Goal: Task Accomplishment & Management: Manage account settings

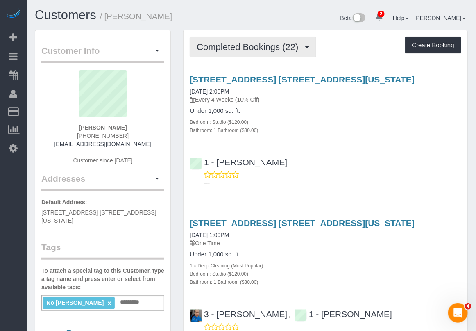
click at [259, 54] on button "Completed Bookings (22)" at bounding box center [253, 46] width 126 height 21
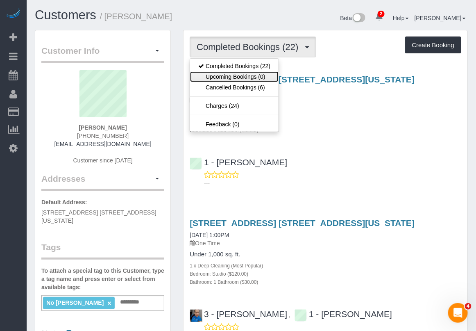
click at [257, 78] on link "Upcoming Bookings (0)" at bounding box center [234, 76] width 89 height 11
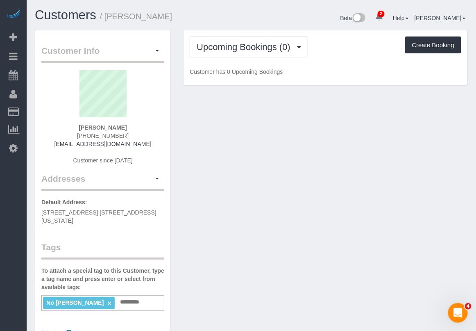
click at [322, 291] on div "Customer Info Edit Contact Info Send Message Email Preferences Special Sales Ta…" at bounding box center [252, 309] width 446 height 559
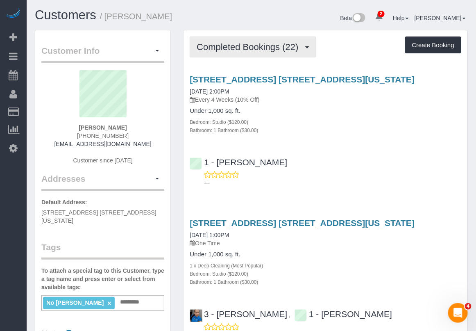
click at [282, 48] on span "Completed Bookings (22)" at bounding box center [250, 47] width 106 height 10
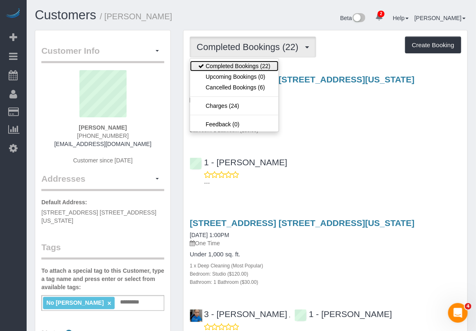
click at [256, 70] on link "Completed Bookings (22)" at bounding box center [234, 66] width 89 height 11
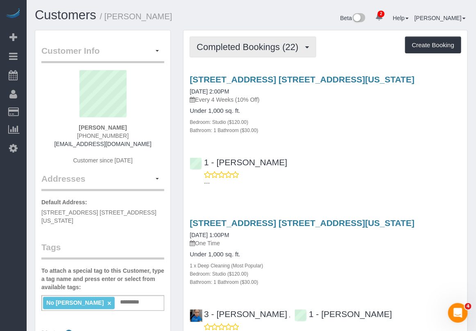
click at [251, 46] on span "Completed Bookings (22)" at bounding box center [250, 47] width 106 height 10
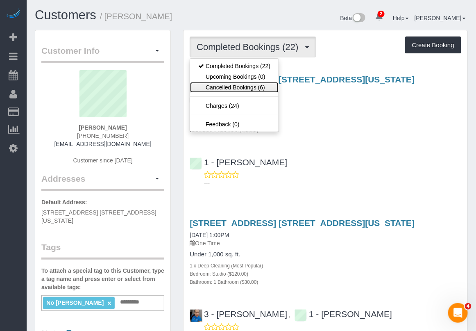
click at [252, 87] on link "Cancelled Bookings (6)" at bounding box center [234, 87] width 89 height 11
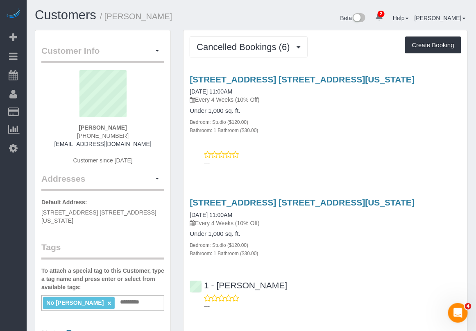
click at [308, 283] on div "1 - [PERSON_NAME] ---" at bounding box center [326, 291] width 284 height 37
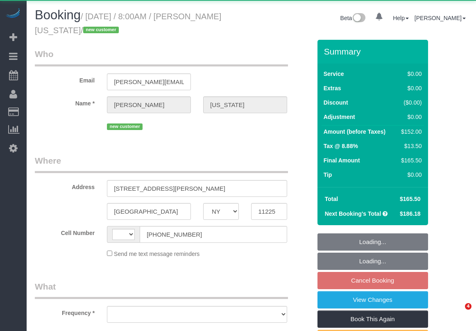
select select "NY"
select select "object:390"
select select "1"
select select "2"
select select "number:89"
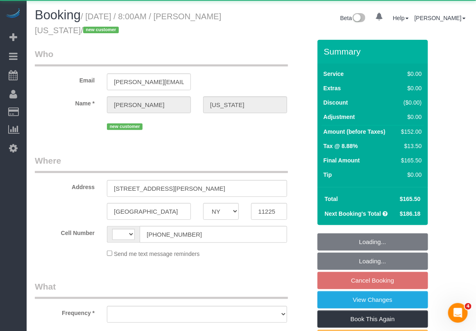
select select "number:90"
select select "number:15"
select select "number:5"
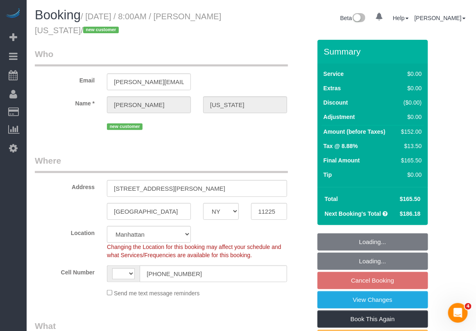
select select "object:642"
select select "string:US"
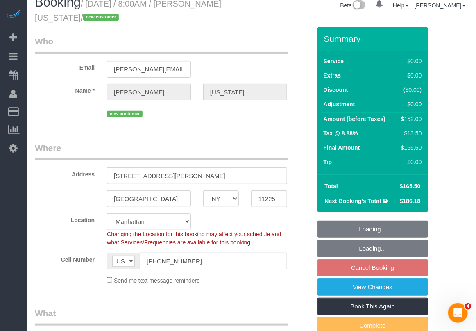
select select "string:stripe-pm_1RzHtg4VGloSiKo7Jn1bTGcG"
select select "spot1"
select select "1"
select select "2"
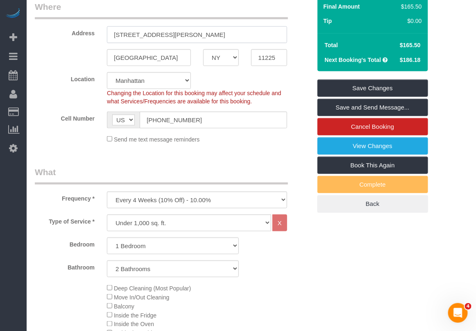
click at [167, 34] on input "131 Montgomery St, 831" at bounding box center [197, 34] width 180 height 17
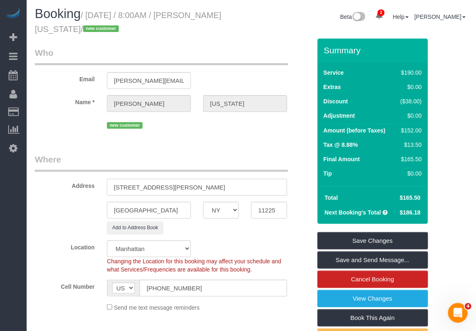
scroll to position [0, 0]
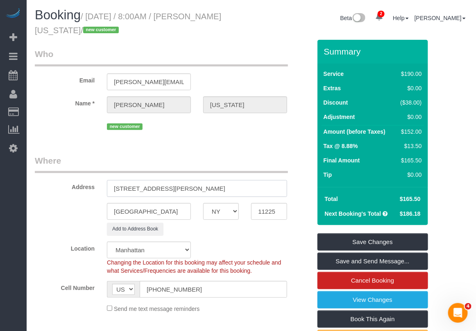
drag, startPoint x: 195, startPoint y: 187, endPoint x: 96, endPoint y: 189, distance: 99.6
click at [96, 189] on div "Address 131 Montgomery Street, 831" at bounding box center [173, 176] width 289 height 42
click at [177, 182] on input "131 Montgomery Street, 831" at bounding box center [197, 188] width 180 height 17
click at [181, 187] on input "131 Montgomery Street, 831" at bounding box center [197, 188] width 180 height 17
drag, startPoint x: 212, startPoint y: 187, endPoint x: 79, endPoint y: 190, distance: 132.5
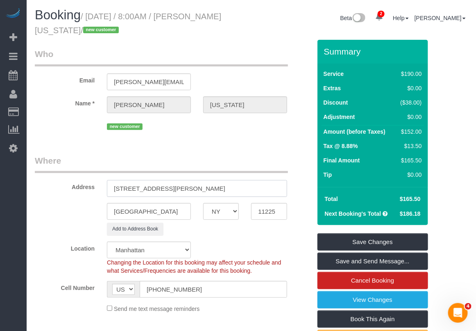
click at [79, 190] on div "Address 131 Montgomery Street, Apt 831" at bounding box center [173, 176] width 289 height 42
type input "131 Montgomery Street, Apt 831"
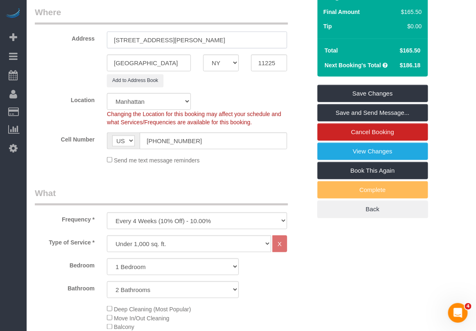
scroll to position [154, 0]
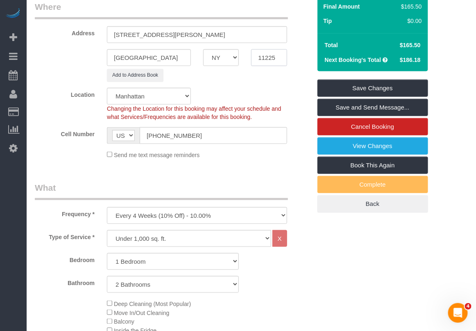
click at [270, 52] on input "11225" at bounding box center [269, 57] width 36 height 17
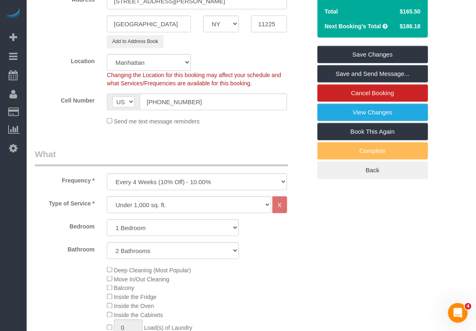
scroll to position [170, 0]
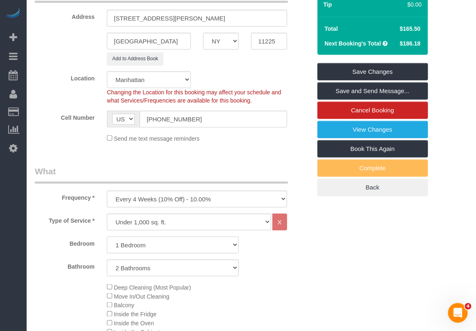
click at [227, 243] on select "Studio 1 Bedroom 2 Bedrooms 3 Bedrooms" at bounding box center [173, 245] width 132 height 17
select select "2"
click at [107, 237] on select "Studio 1 Bedroom 2 Bedrooms 3 Bedrooms" at bounding box center [173, 245] width 132 height 17
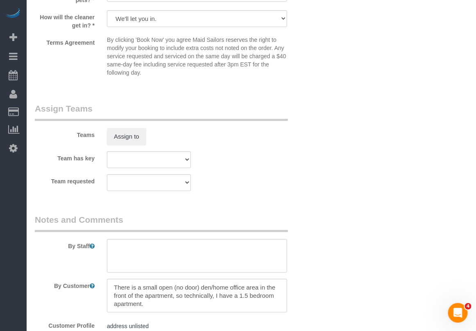
scroll to position [1144, 0]
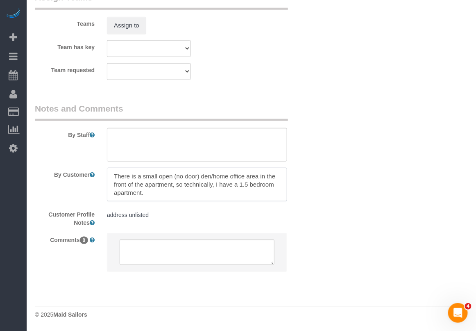
drag, startPoint x: 109, startPoint y: 173, endPoint x: 148, endPoint y: 191, distance: 43.6
click at [148, 191] on textarea at bounding box center [197, 185] width 180 height 34
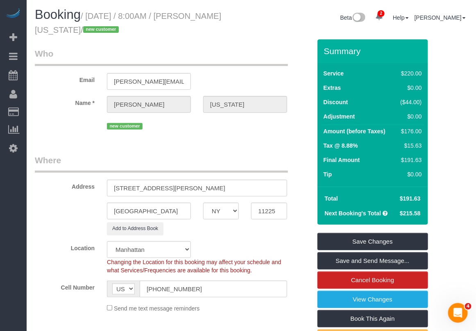
scroll to position [0, 0]
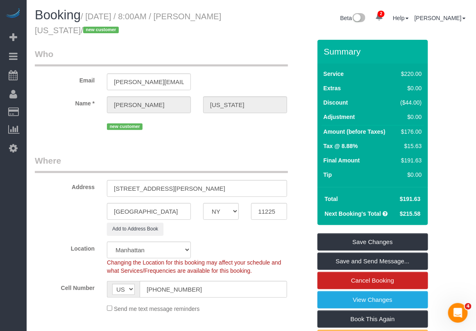
drag, startPoint x: 189, startPoint y: 18, endPoint x: 78, endPoint y: 31, distance: 111.8
click at [78, 31] on small "/ August 29, 2025 / 8:00AM / Alicia Washington / new customer" at bounding box center [128, 23] width 187 height 23
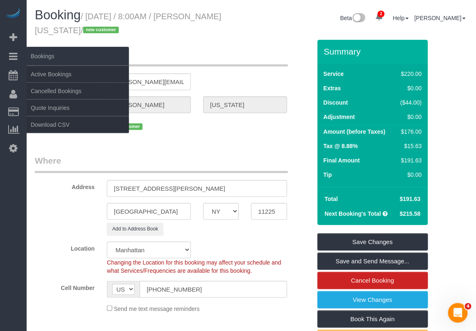
copy small "Alicia Washington"
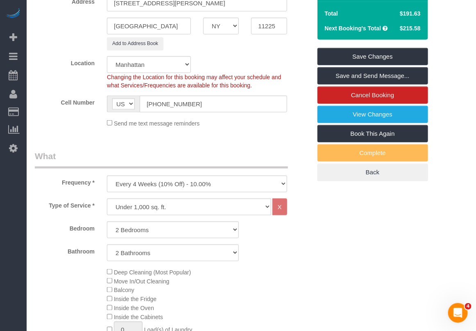
scroll to position [205, 0]
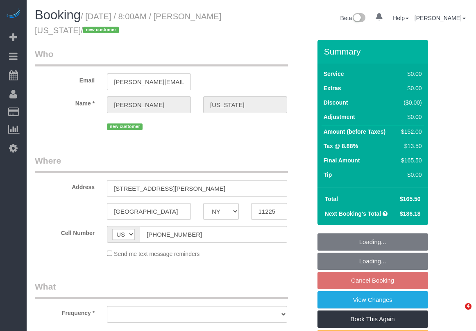
select select "NY"
select select "string:stripe-pm_1RzHtg4VGloSiKo7Jn1bTGcG"
select select "number:89"
select select "number:90"
select select "number:15"
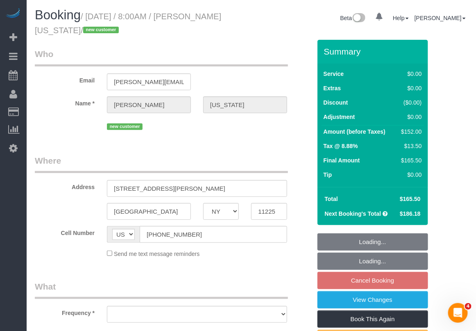
select select "number:5"
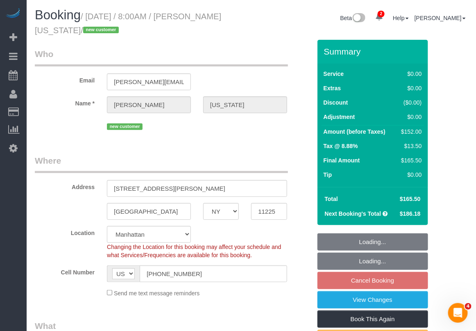
select select "object:926"
select select "spot1"
select select "1"
select select "2"
select select "object:1341"
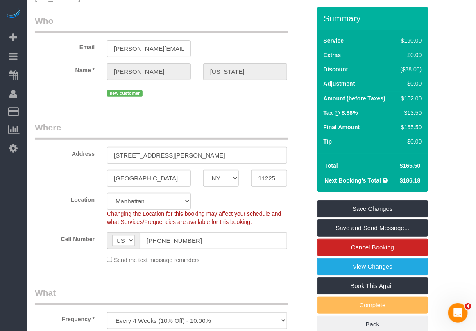
scroll to position [51, 0]
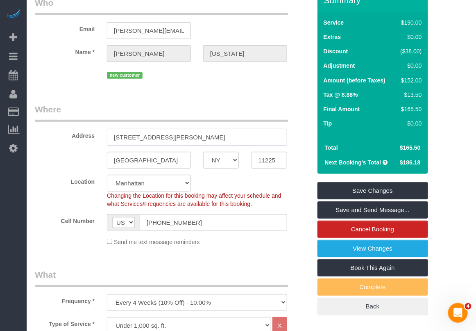
drag, startPoint x: 167, startPoint y: 139, endPoint x: 178, endPoint y: 144, distance: 12.0
click at [168, 140] on input "131 Montgomery St, 831" at bounding box center [197, 137] width 180 height 17
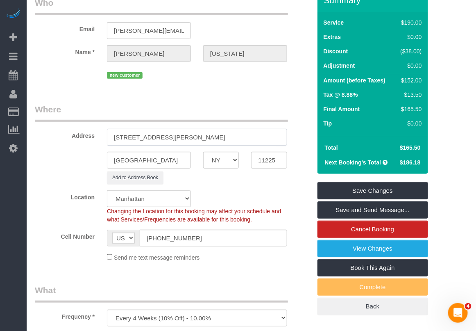
click at [182, 139] on input "131 Montgomery Street, 831" at bounding box center [197, 137] width 180 height 17
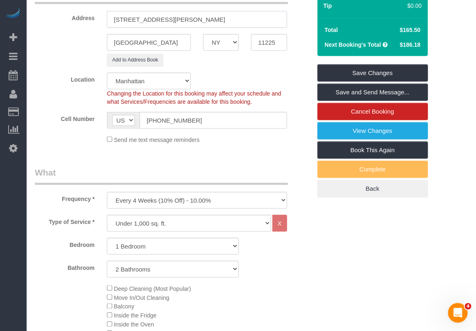
scroll to position [119, 0]
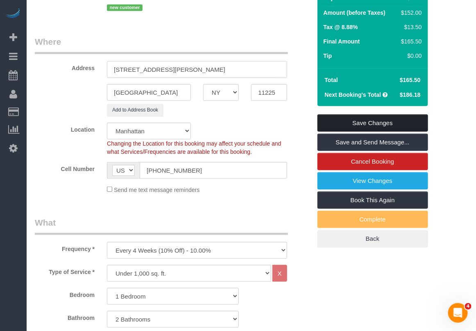
type input "131 Montgomery Street, Apt 831"
click at [378, 124] on link "Save Changes" at bounding box center [373, 122] width 111 height 17
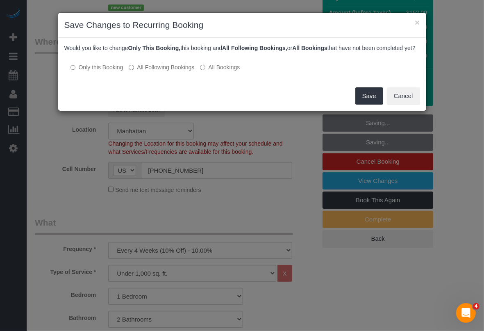
click at [453, 43] on div "× Save Changes to Recurring Booking Would you like to change Only This Booking,…" at bounding box center [242, 165] width 484 height 331
drag, startPoint x: 370, startPoint y: 106, endPoint x: 165, endPoint y: 95, distance: 205.7
click at [181, 111] on div "Save Cancel" at bounding box center [242, 96] width 368 height 30
click at [160, 71] on label "All Following Bookings" at bounding box center [162, 67] width 66 height 8
click at [367, 105] on button "Save" at bounding box center [369, 95] width 28 height 17
